Goal: Task Accomplishment & Management: Use online tool/utility

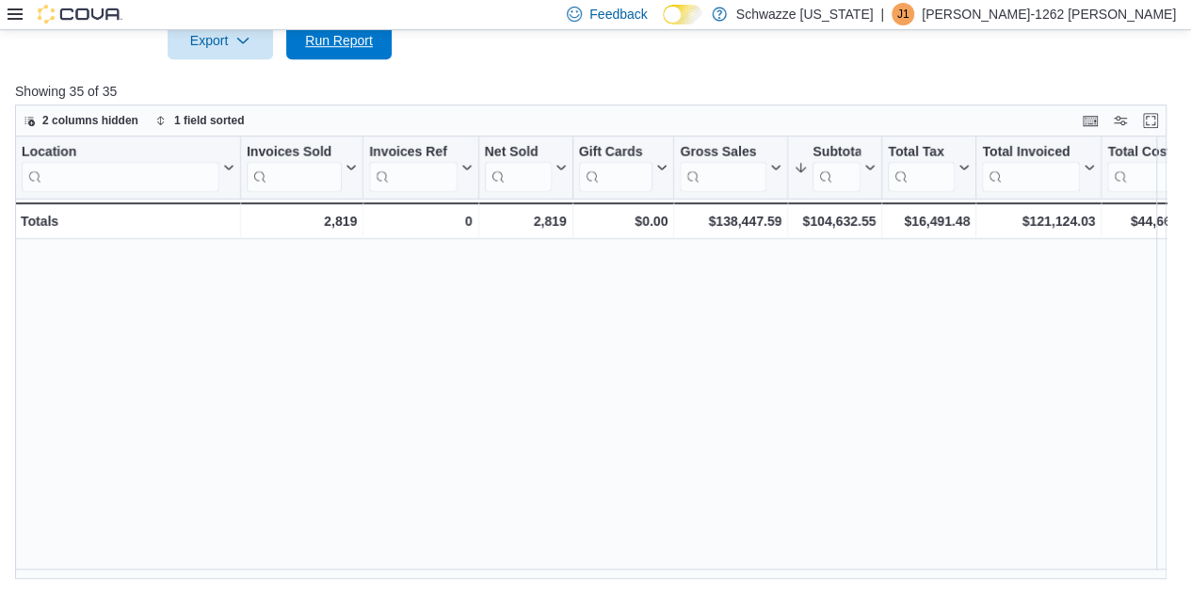
click at [387, 35] on button "Run Report" at bounding box center [338, 41] width 105 height 38
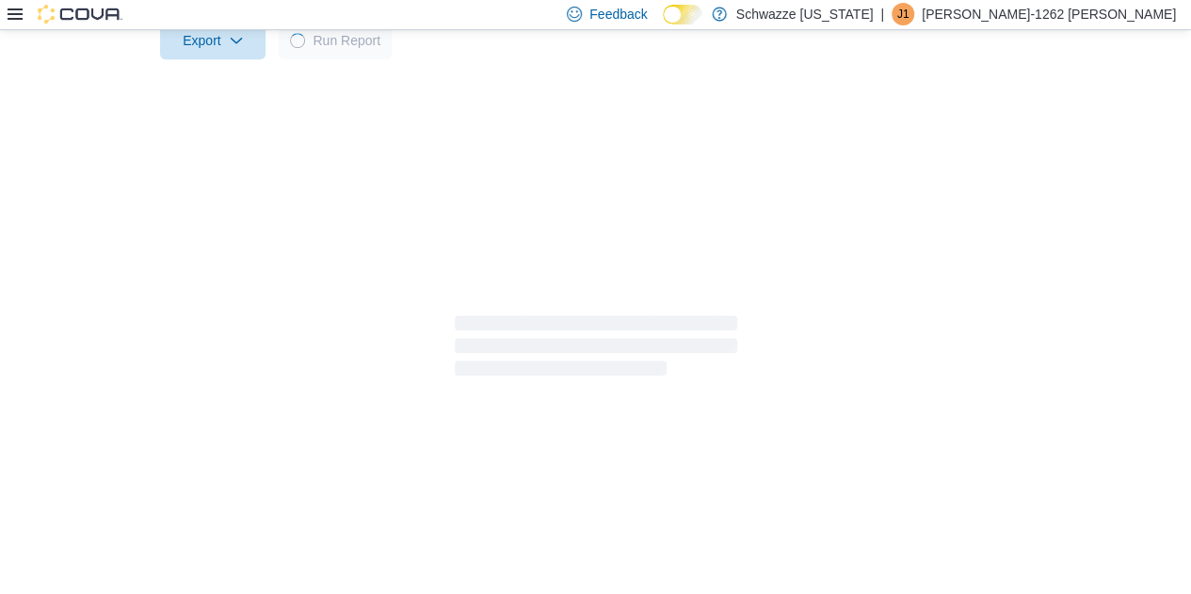
scroll to position [624, 0]
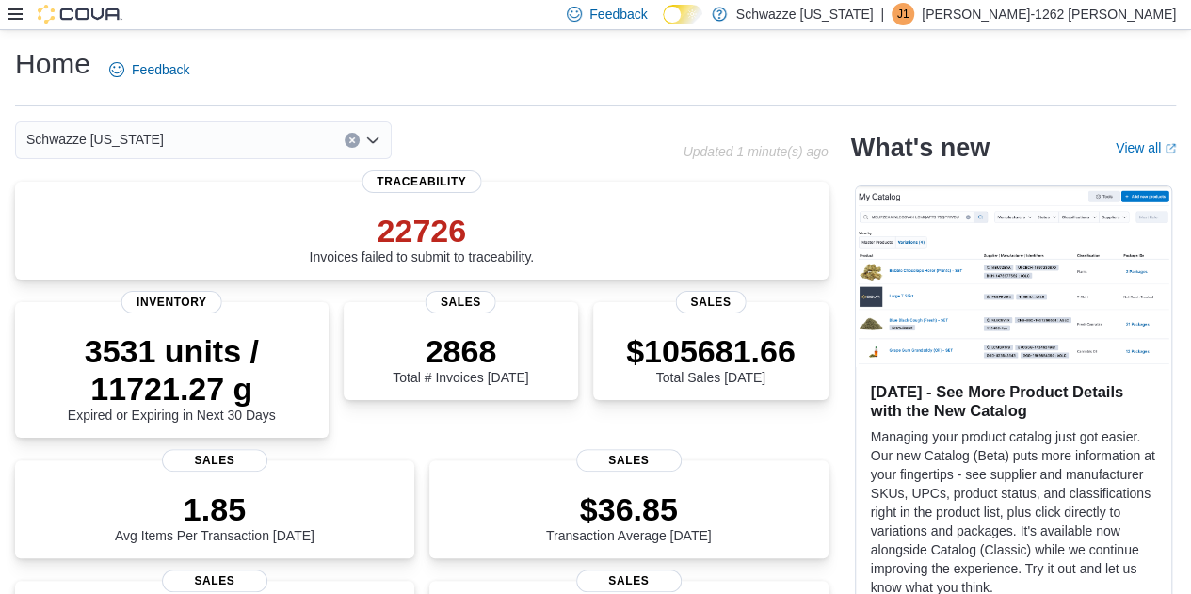
click at [16, 14] on icon at bounding box center [15, 13] width 15 height 11
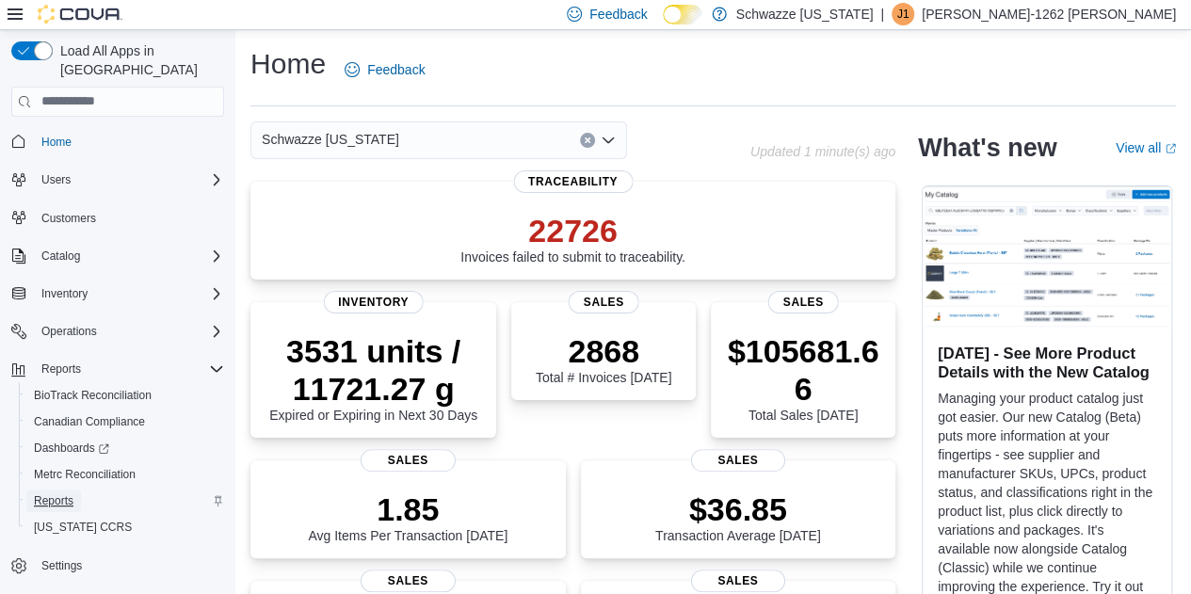
click at [59, 490] on span "Reports" at bounding box center [54, 501] width 40 height 23
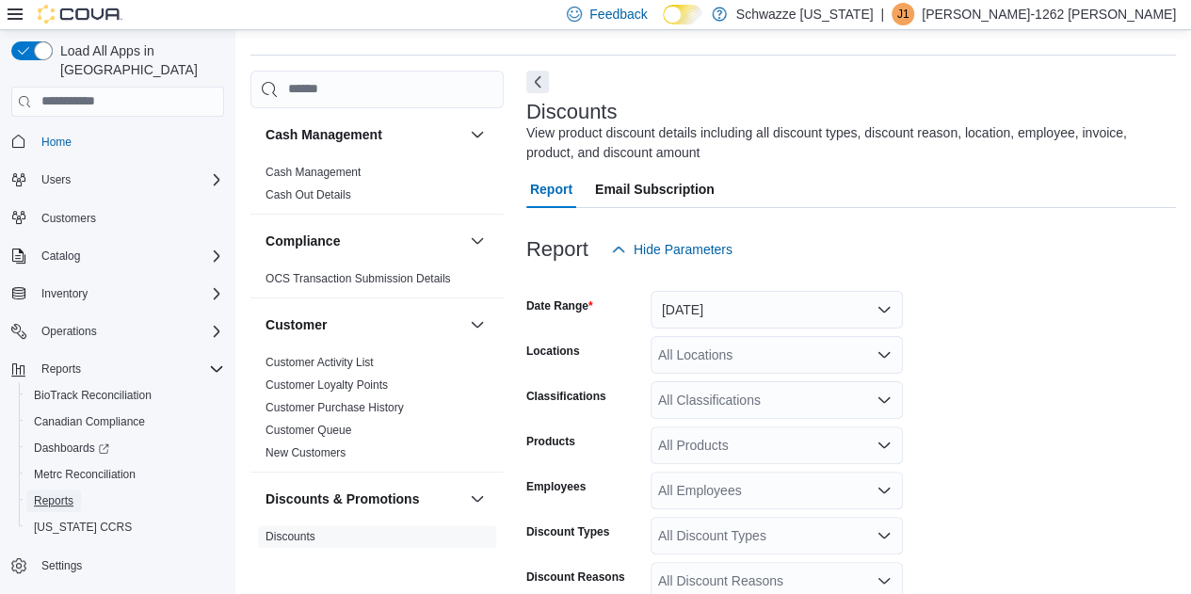
scroll to position [63, 0]
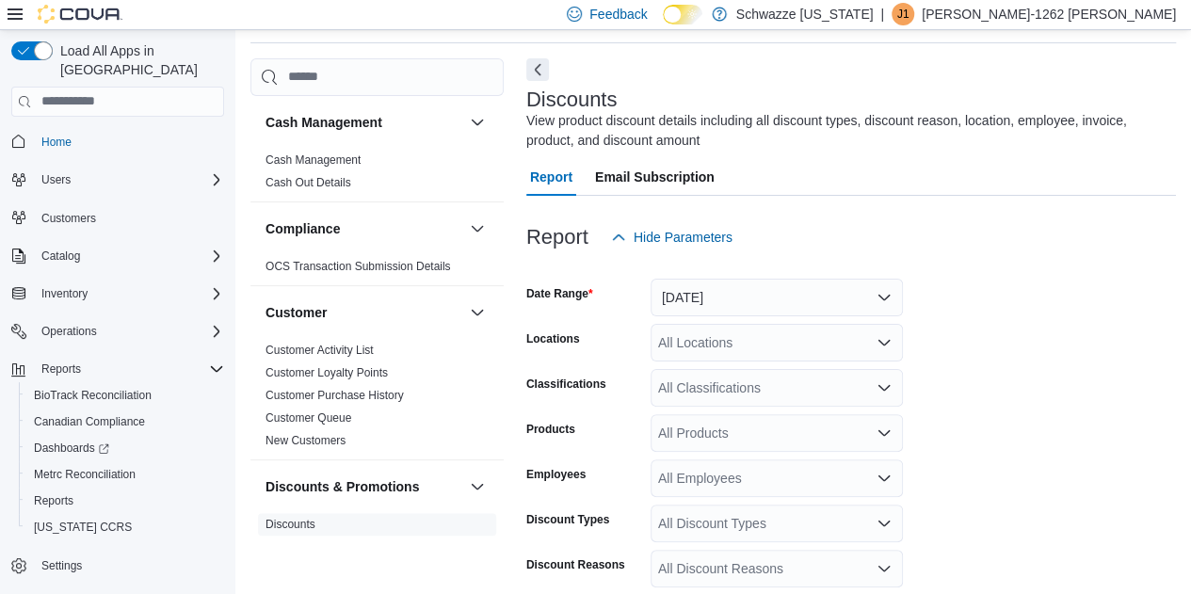
click at [15, 15] on icon at bounding box center [15, 13] width 15 height 11
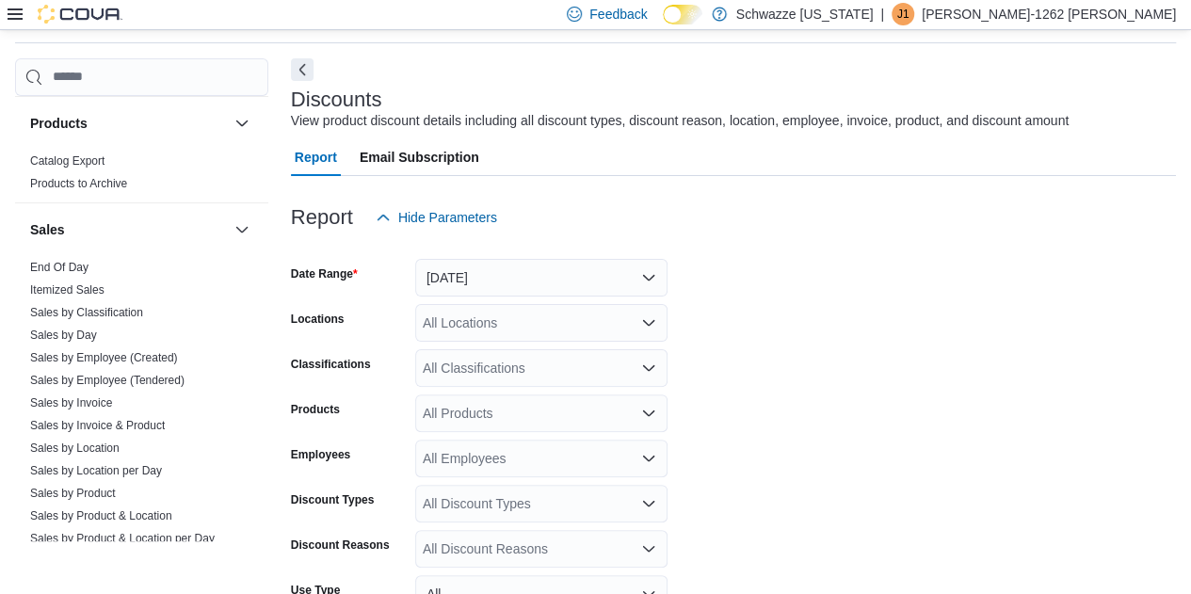
scroll to position [1240, 0]
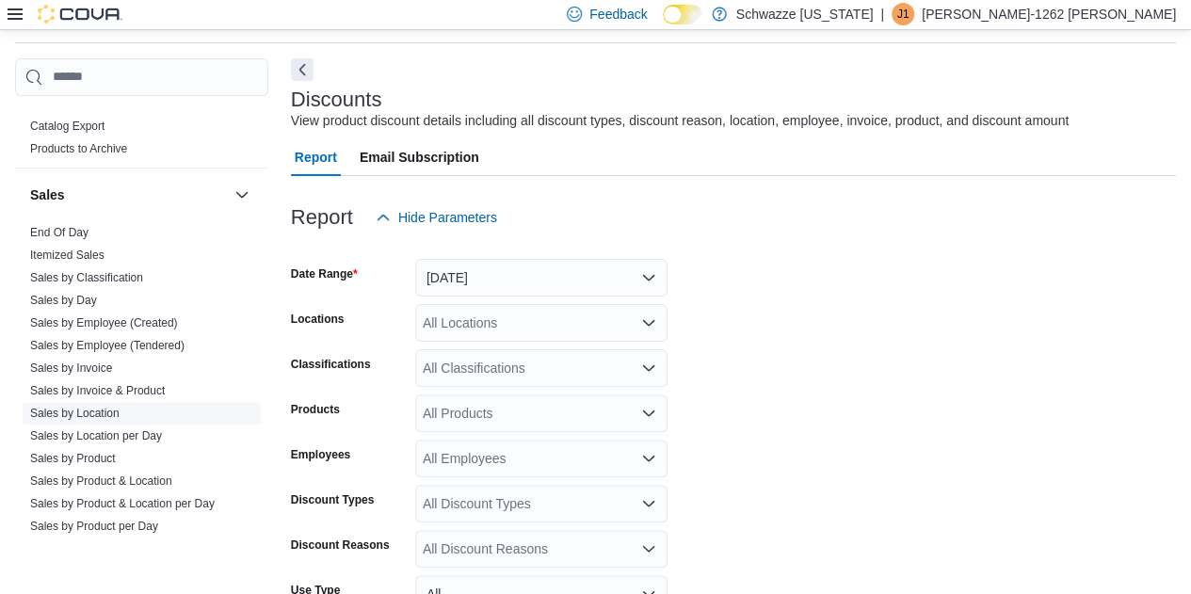
click at [119, 413] on link "Sales by Location" at bounding box center [74, 413] width 89 height 13
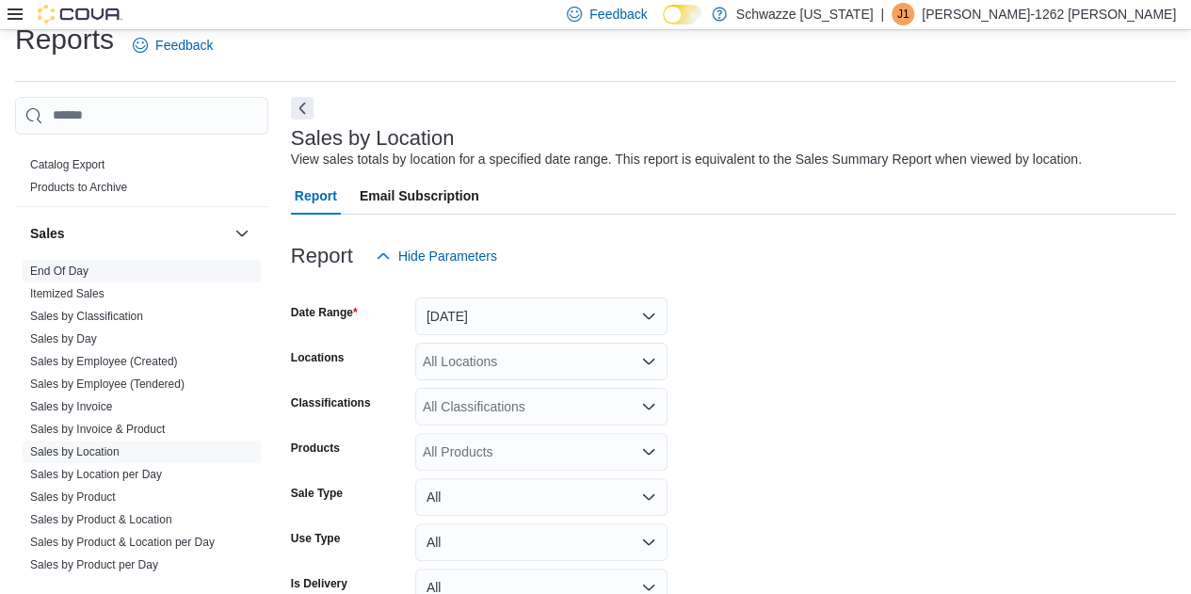
scroll to position [43, 0]
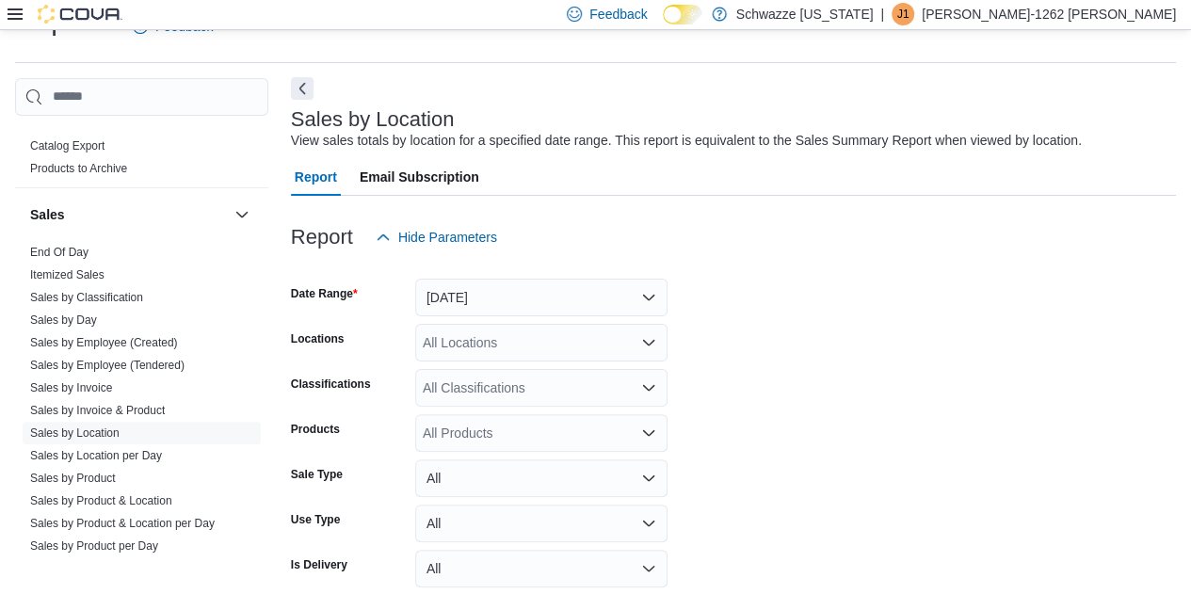
click at [305, 92] on button "Next" at bounding box center [302, 88] width 23 height 23
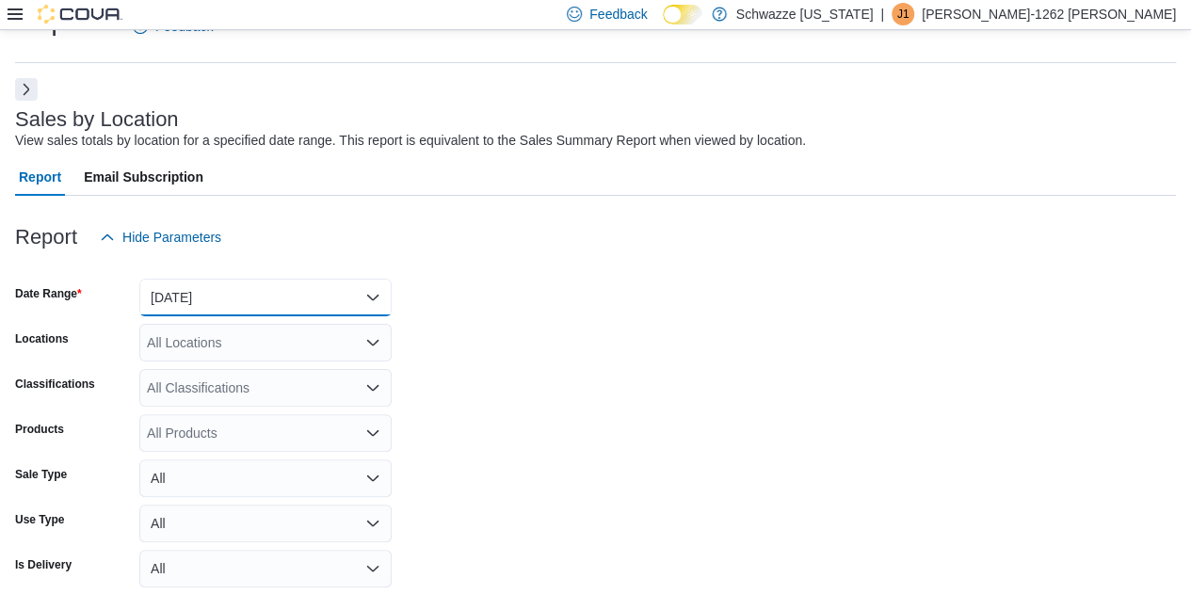
click at [316, 293] on button "Yesterday" at bounding box center [265, 298] width 252 height 38
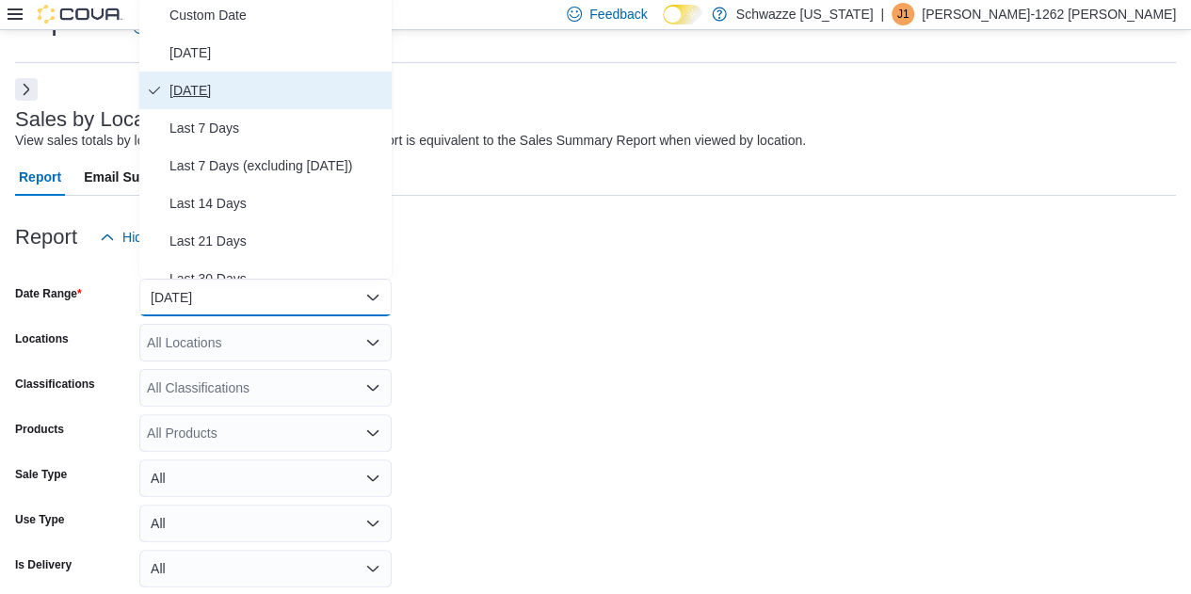
scroll to position [39, 0]
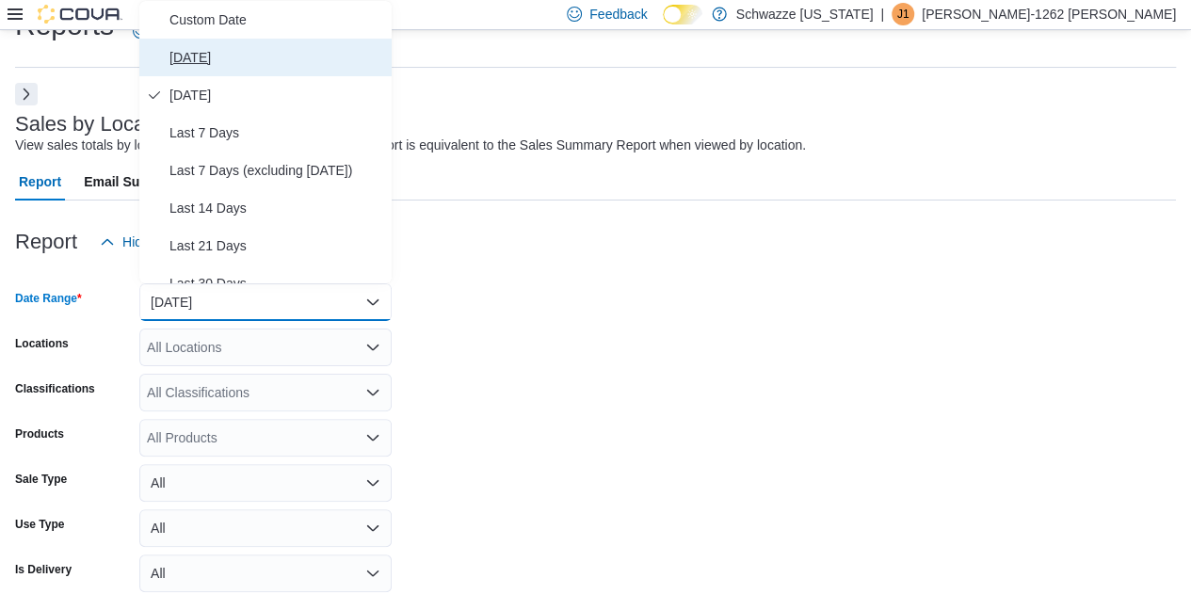
click at [211, 60] on span "[DATE]" at bounding box center [277, 57] width 215 height 23
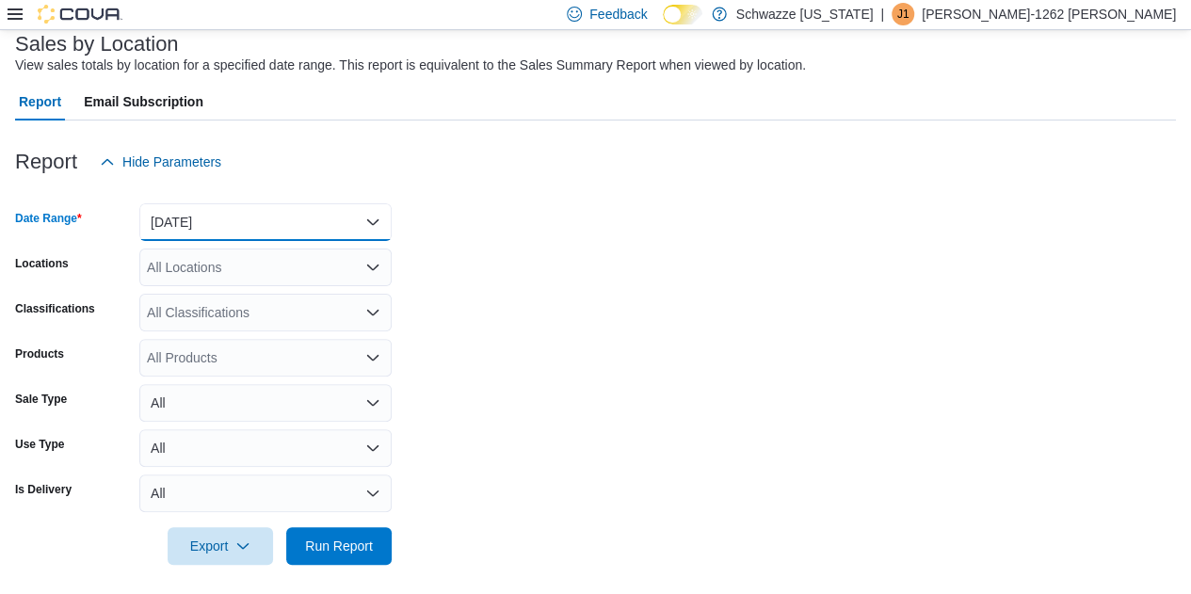
scroll to position [126, 0]
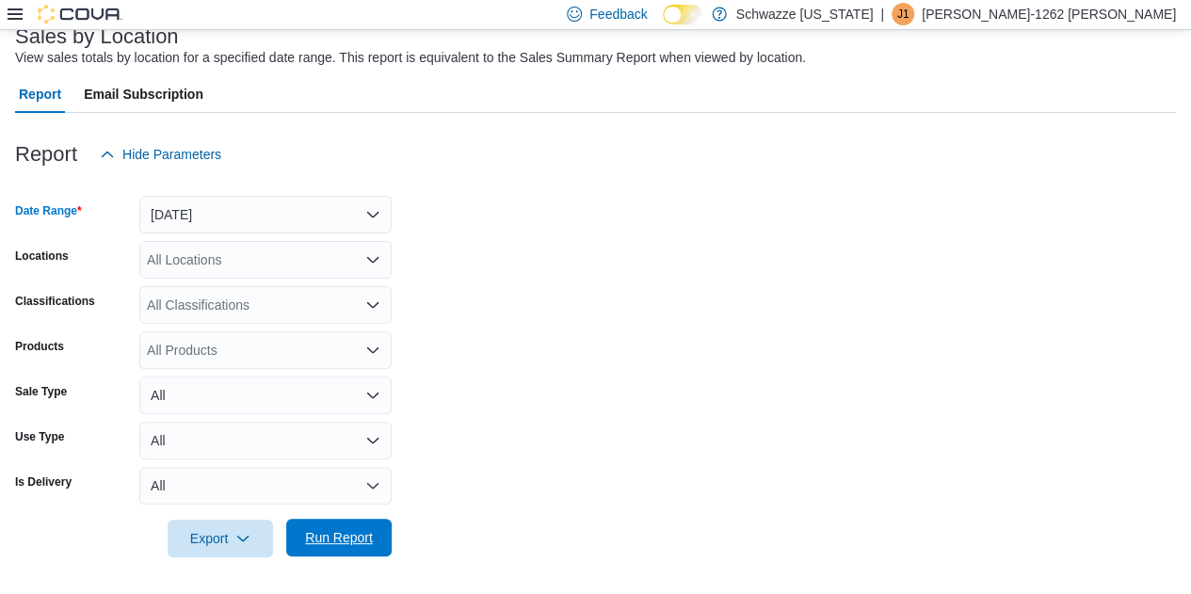
click at [357, 539] on span "Run Report" at bounding box center [339, 537] width 68 height 19
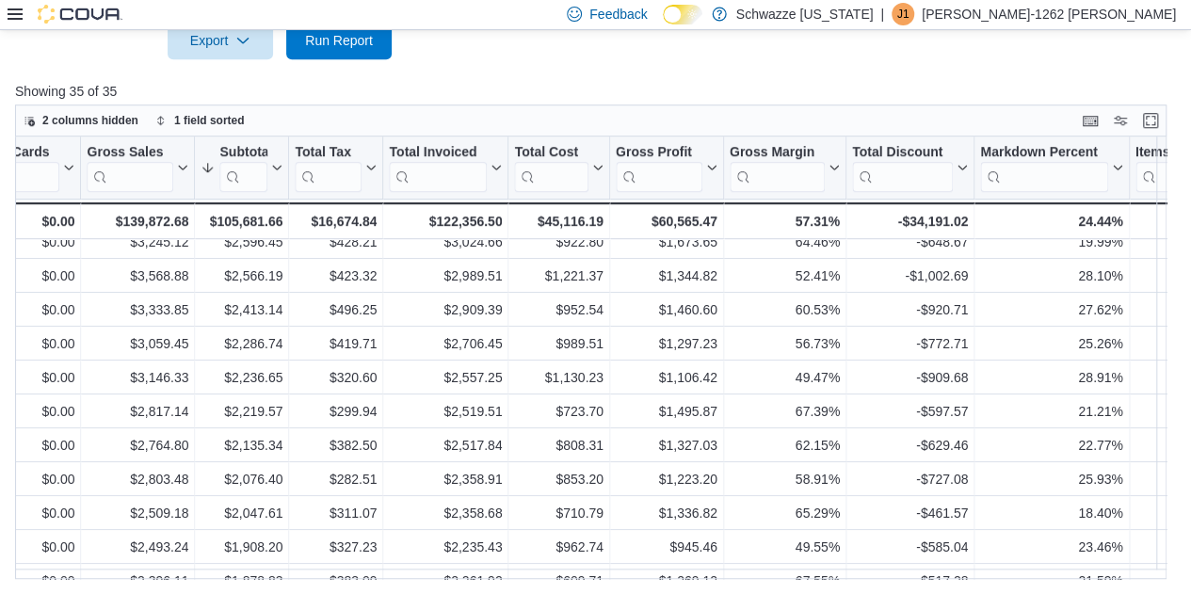
scroll to position [624, 593]
